Goal: Check status

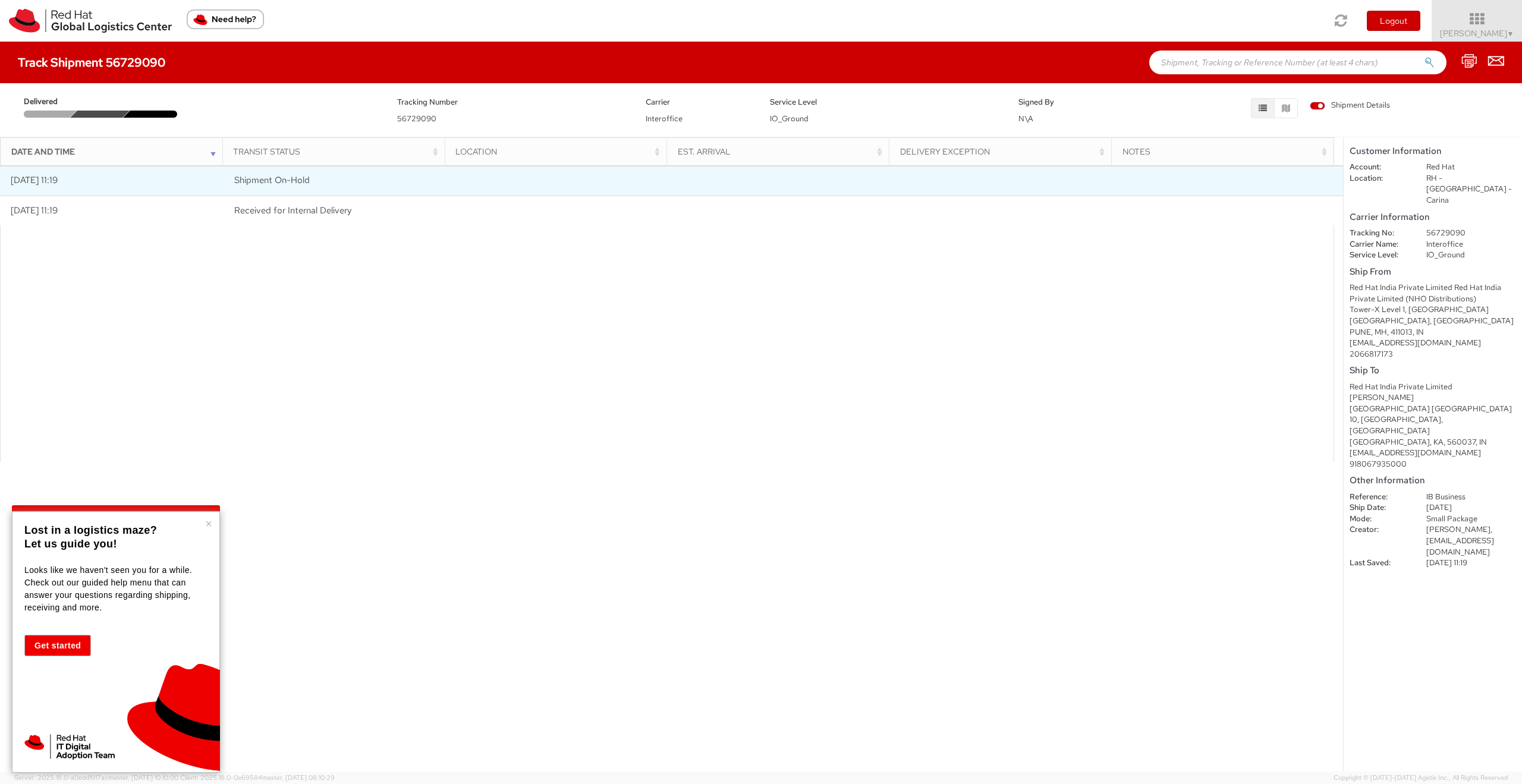
click at [299, 182] on span "Shipment On-Hold" at bounding box center [272, 179] width 76 height 12
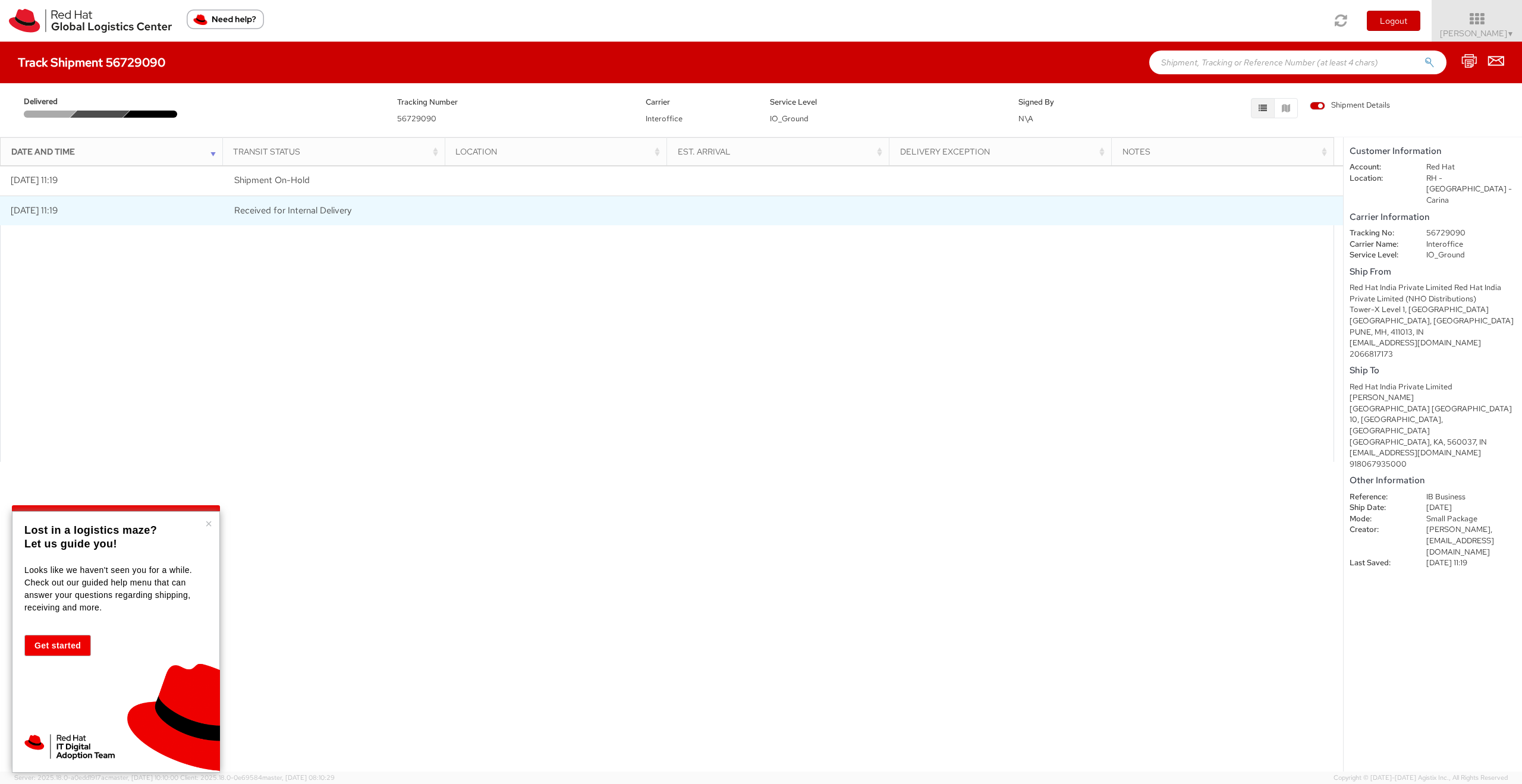
click at [313, 215] on span "Received for Internal Delivery" at bounding box center [292, 210] width 117 height 12
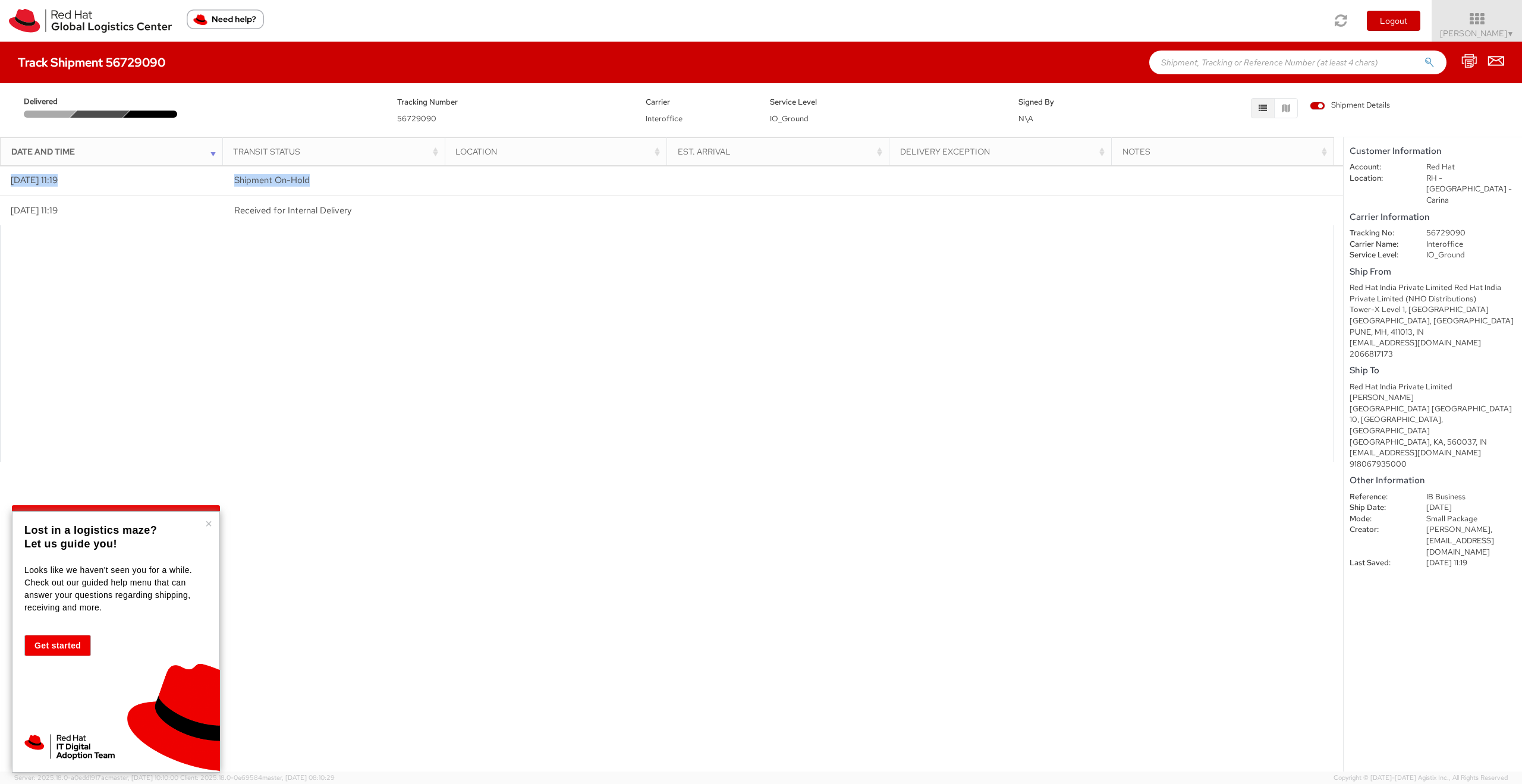
click at [588, 165] on div "Loading tracking information. Please, wait... Date and Time Transit Status Loca…" at bounding box center [671, 467] width 1343 height 605
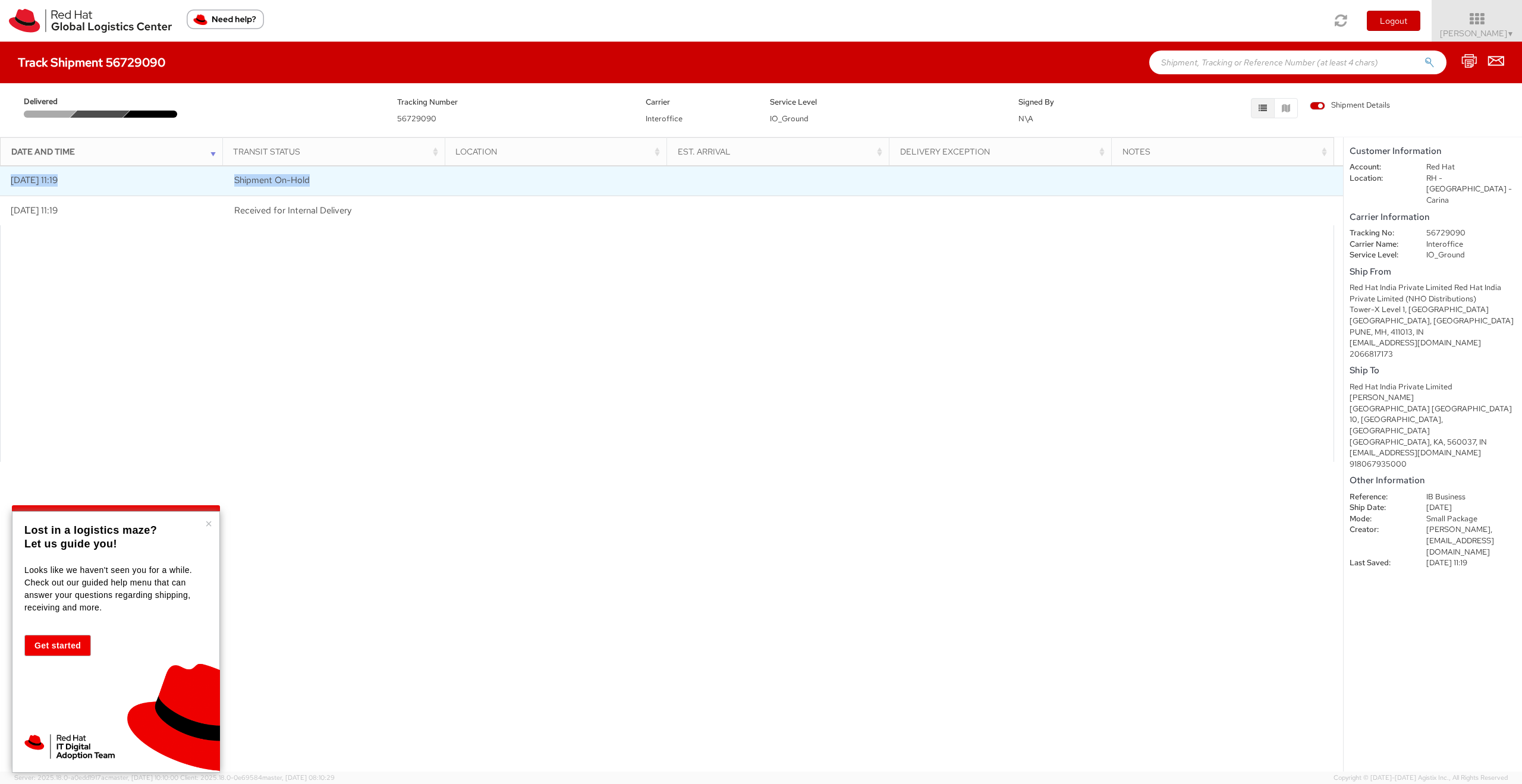
click at [526, 180] on td at bounding box center [559, 180] width 224 height 29
click at [519, 175] on td at bounding box center [559, 180] width 224 height 29
click at [248, 186] on span "Shipment On-Hold" at bounding box center [272, 179] width 76 height 12
click at [232, 188] on td "Shipment On-Hold" at bounding box center [335, 180] width 224 height 29
